Goal: Task Accomplishment & Management: Complete application form

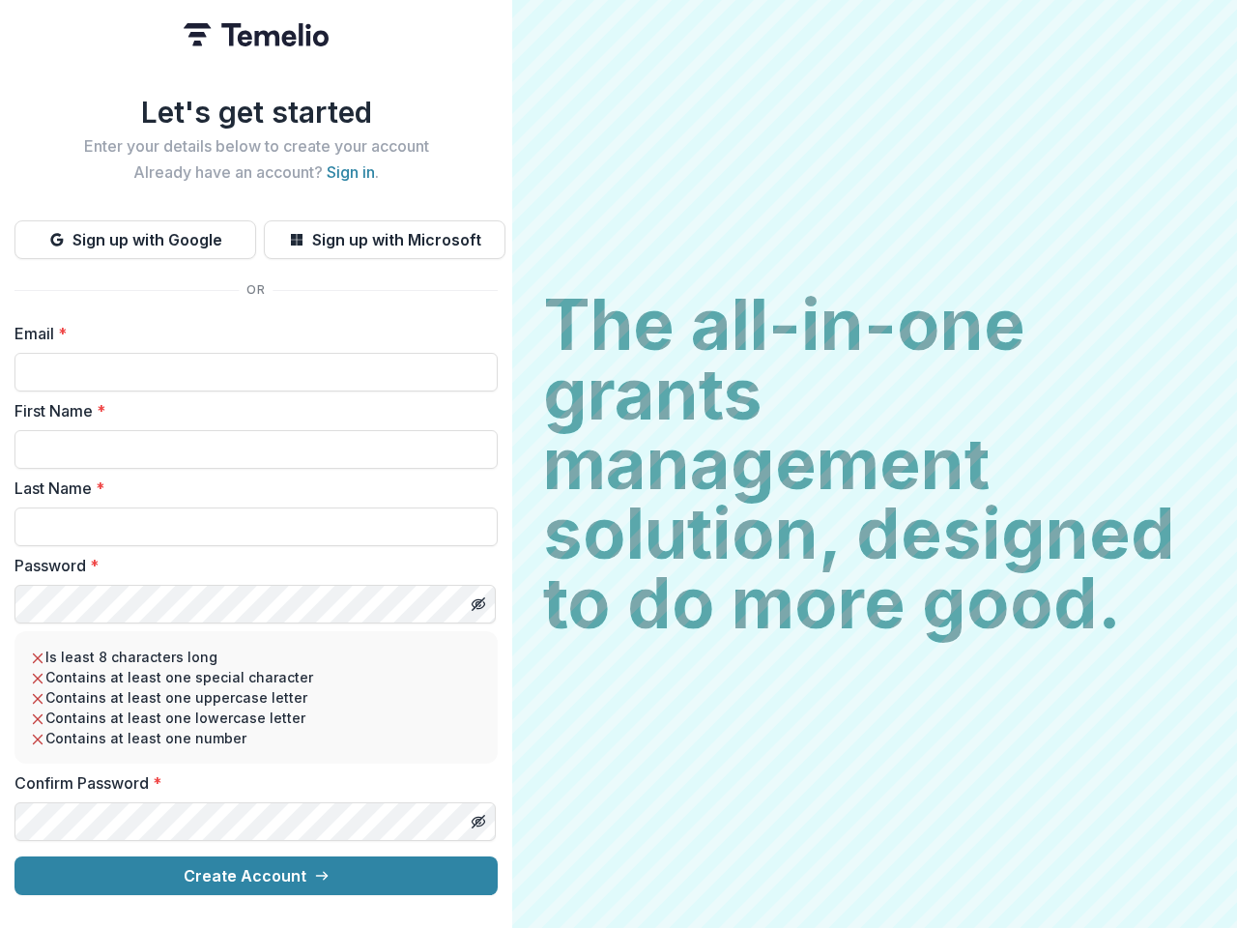
click at [619, 464] on h2 "The all-in-one grants management solution, designed to do more good." at bounding box center [874, 464] width 663 height 348
click at [135, 232] on button "Sign up with Google" at bounding box center [135, 239] width 242 height 39
click at [384, 232] on button "Sign up with Microsoft" at bounding box center [385, 239] width 242 height 39
click at [477, 598] on line "Toggle password visibility" at bounding box center [479, 604] width 12 height 12
click at [477, 816] on line "Toggle password visibility" at bounding box center [479, 822] width 12 height 12
